Goal: Task Accomplishment & Management: Manage account settings

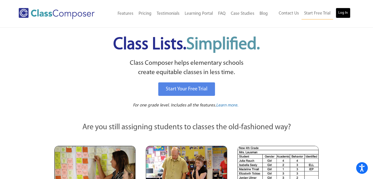
click at [346, 15] on link "Log In" at bounding box center [343, 13] width 15 height 10
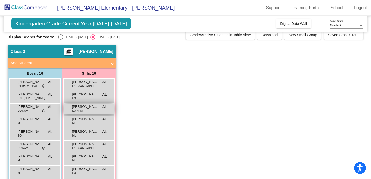
scroll to position [9, 0]
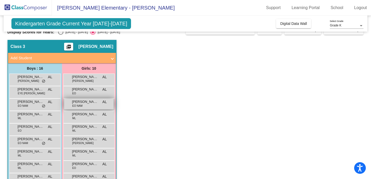
click at [78, 105] on span "EO NAM" at bounding box center [77, 106] width 10 height 4
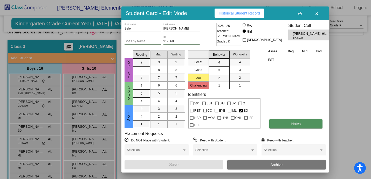
click at [295, 126] on span "Notes" at bounding box center [296, 124] width 10 height 4
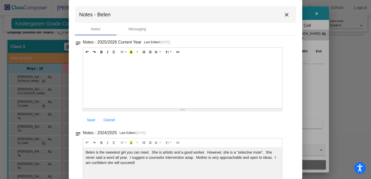
click at [283, 14] on mat-icon "close" at bounding box center [286, 15] width 6 height 6
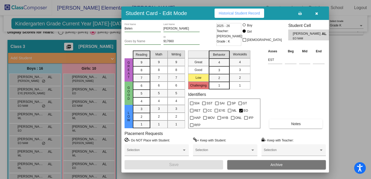
click at [314, 14] on button "button" at bounding box center [316, 13] width 17 height 9
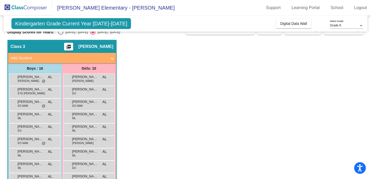
click at [59, 33] on div "Select an option" at bounding box center [60, 32] width 5 height 5
click at [60, 35] on input "2024 - 2025" at bounding box center [60, 35] width 0 height 0
radio input "true"
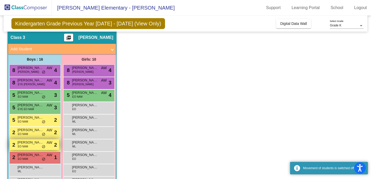
scroll to position [19, 0]
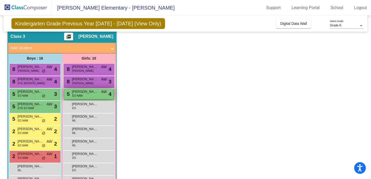
click at [85, 93] on span "Belen Saravia" at bounding box center [85, 91] width 26 height 5
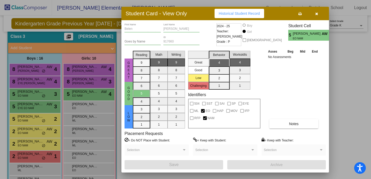
click at [316, 13] on icon "button" at bounding box center [316, 14] width 3 height 4
